Goal: Information Seeking & Learning: Stay updated

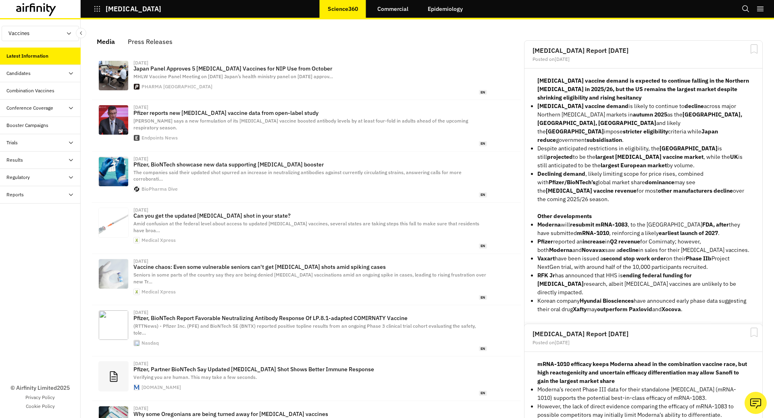
scroll to position [501, 242]
click at [95, 11] on icon "button" at bounding box center [96, 8] width 7 height 7
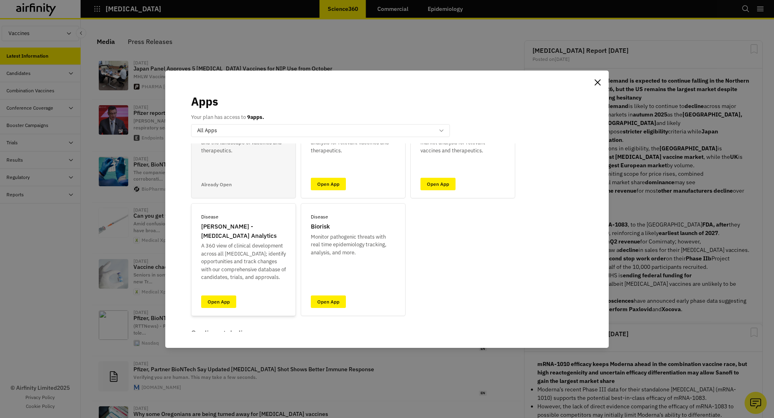
scroll to position [85, 0]
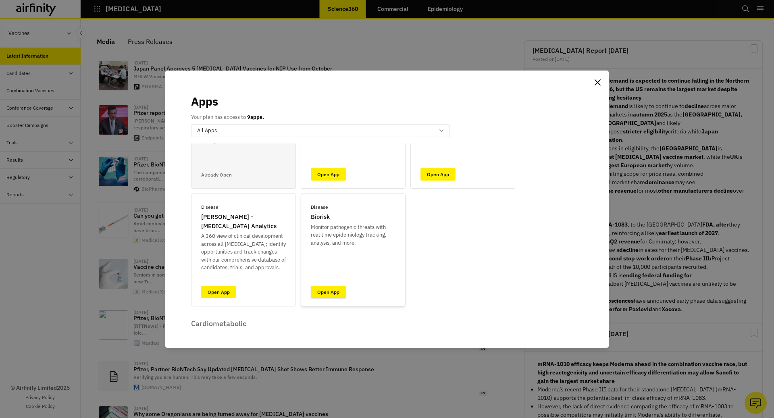
click at [334, 295] on link "Open App" at bounding box center [328, 292] width 35 height 12
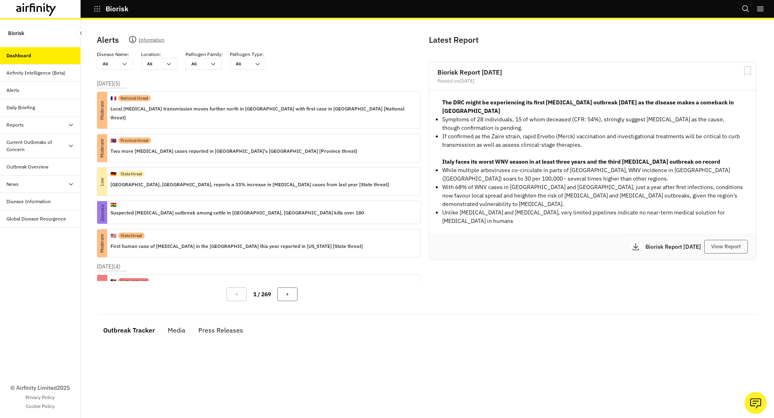
click at [51, 164] on div "Outbreak Overview" at bounding box center [43, 166] width 74 height 7
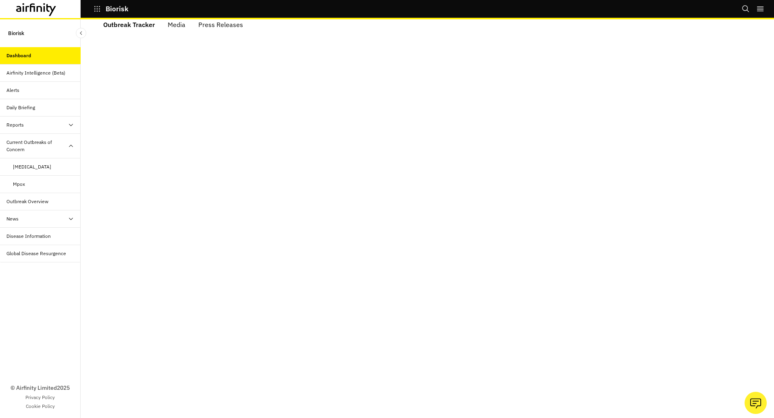
scroll to position [114, 0]
